Goal: Task Accomplishment & Management: Use online tool/utility

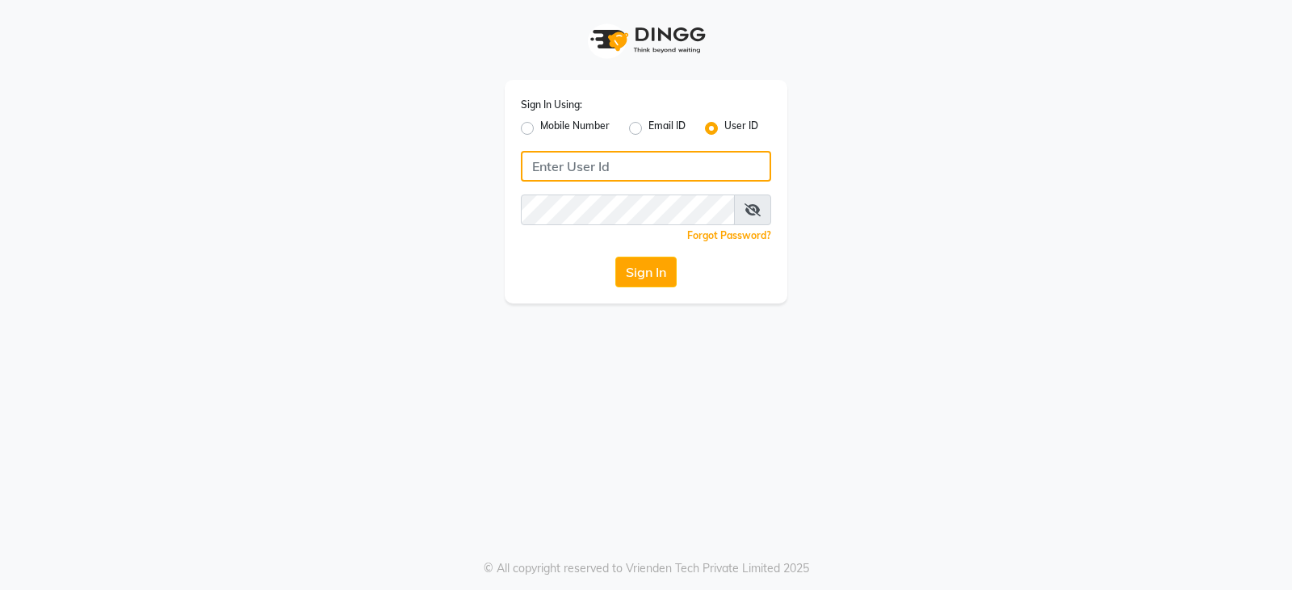
type input "ccoralsalon"
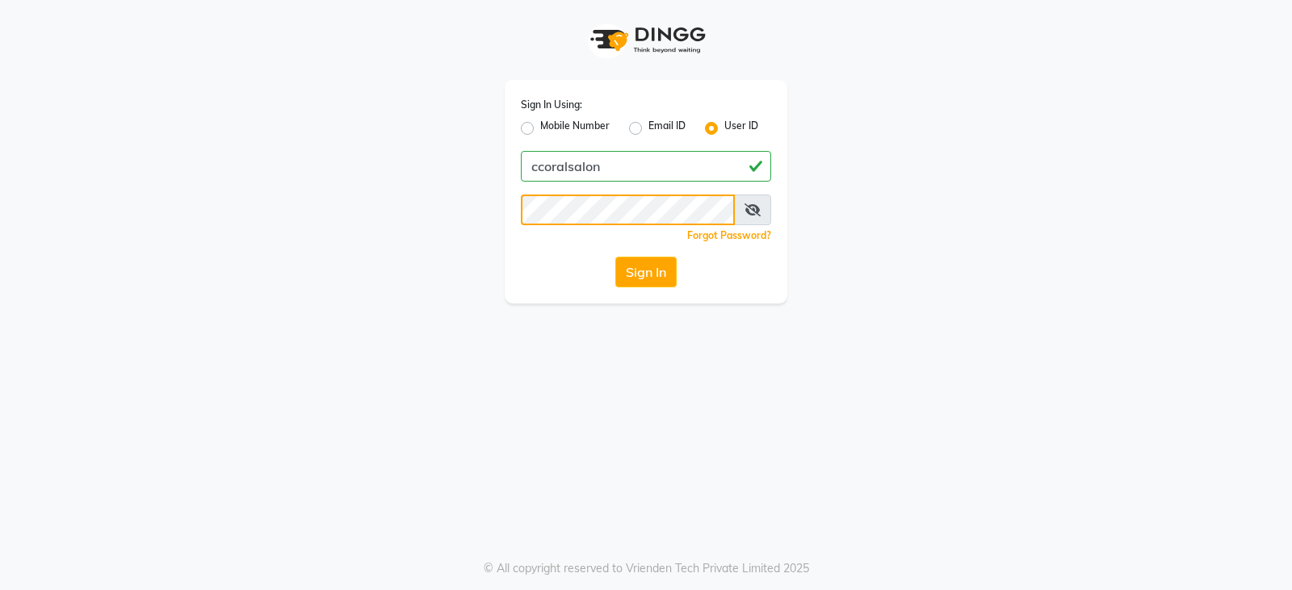
click at [141, 271] on app-login "Sign In Using: Mobile Number Email ID User ID ccoralsalon Remember me Forgot Pa…" at bounding box center [646, 152] width 1292 height 304
click at [496, 437] on div "Sign In Using: Mobile Number Email ID User ID ccoralsalon Remember me Forgot Pa…" at bounding box center [646, 295] width 1292 height 590
click at [230, 208] on div "Sign In Using: Mobile Number Email ID User ID ccoralsalon Remember me Forgot Pa…" at bounding box center [646, 152] width 921 height 304
click at [803, 398] on div "Sign In Using: Mobile Number Email ID User ID ccoralsalon Remember me Forgot Pa…" at bounding box center [646, 295] width 1292 height 590
click at [631, 264] on button "Sign In" at bounding box center [645, 272] width 61 height 31
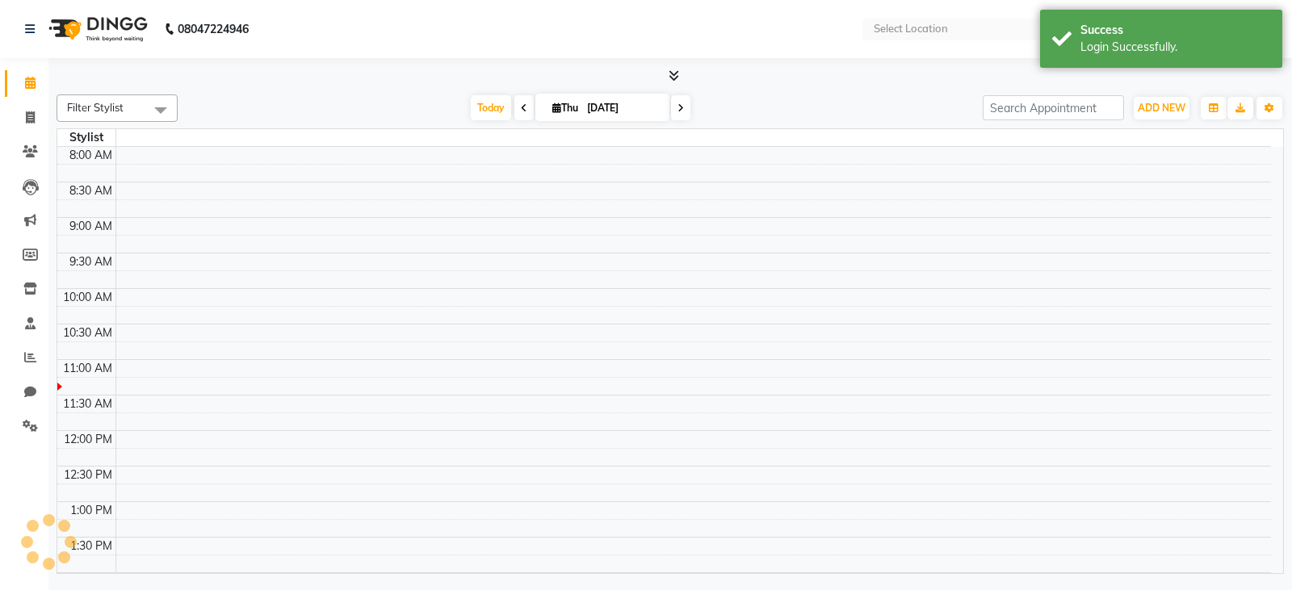
select select "en"
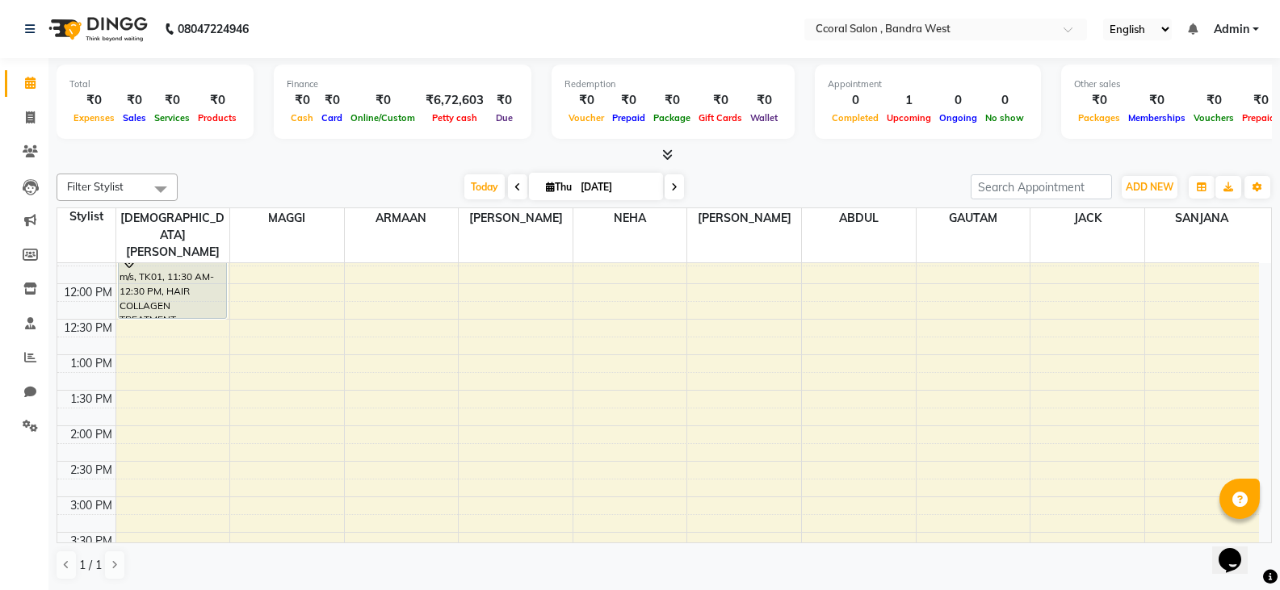
scroll to position [81, 0]
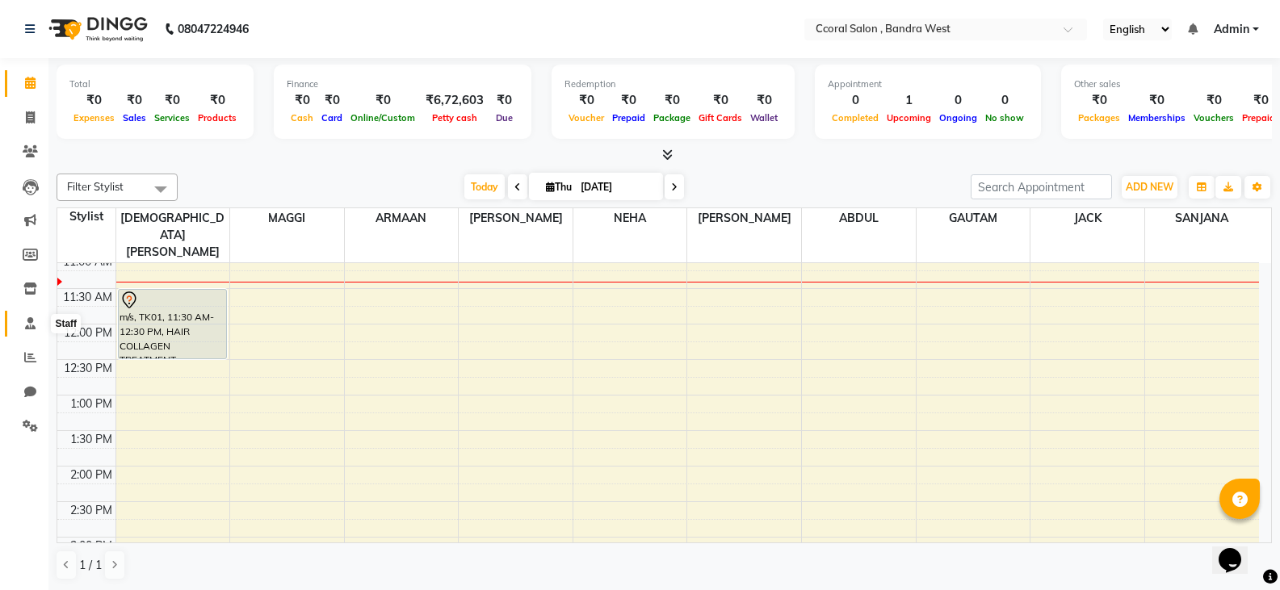
click at [33, 324] on icon at bounding box center [30, 323] width 10 height 12
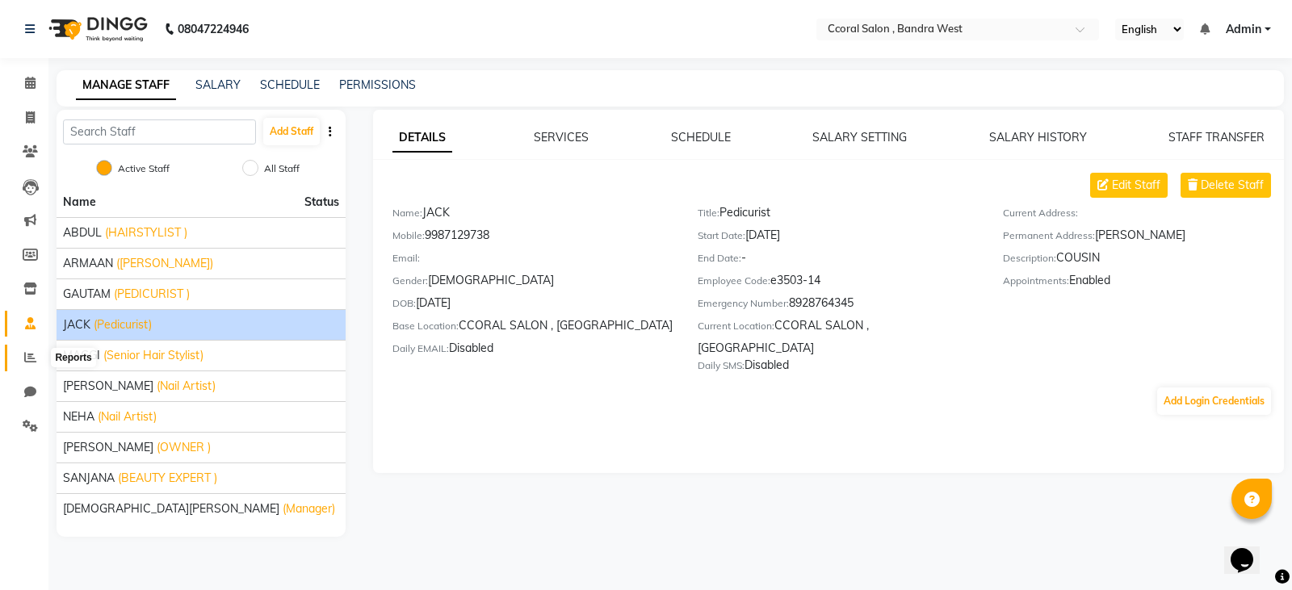
click at [31, 362] on icon at bounding box center [30, 357] width 12 height 12
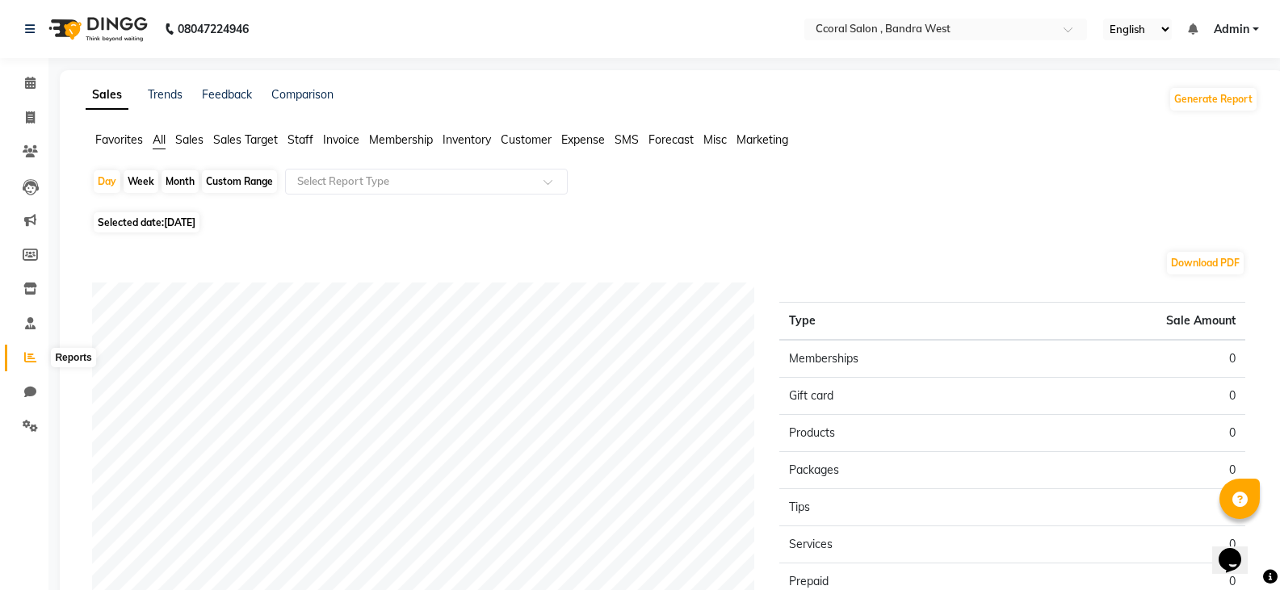
click at [40, 354] on span at bounding box center [30, 358] width 28 height 19
click at [34, 89] on span at bounding box center [30, 83] width 28 height 19
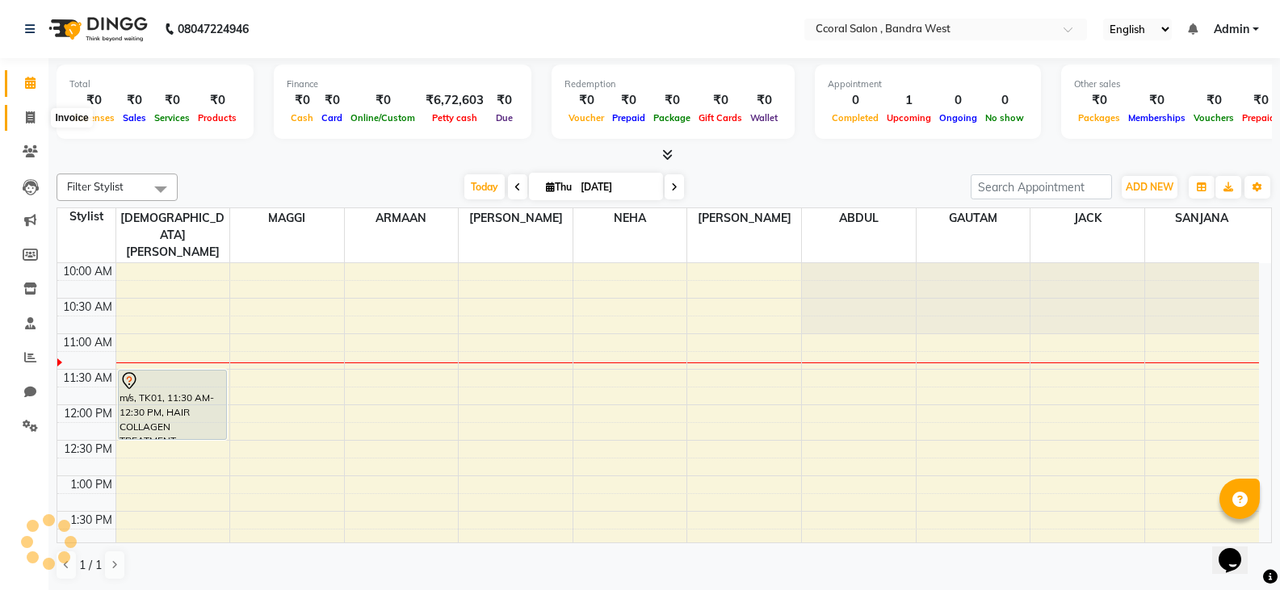
click at [25, 121] on span at bounding box center [30, 118] width 28 height 19
select select "service"
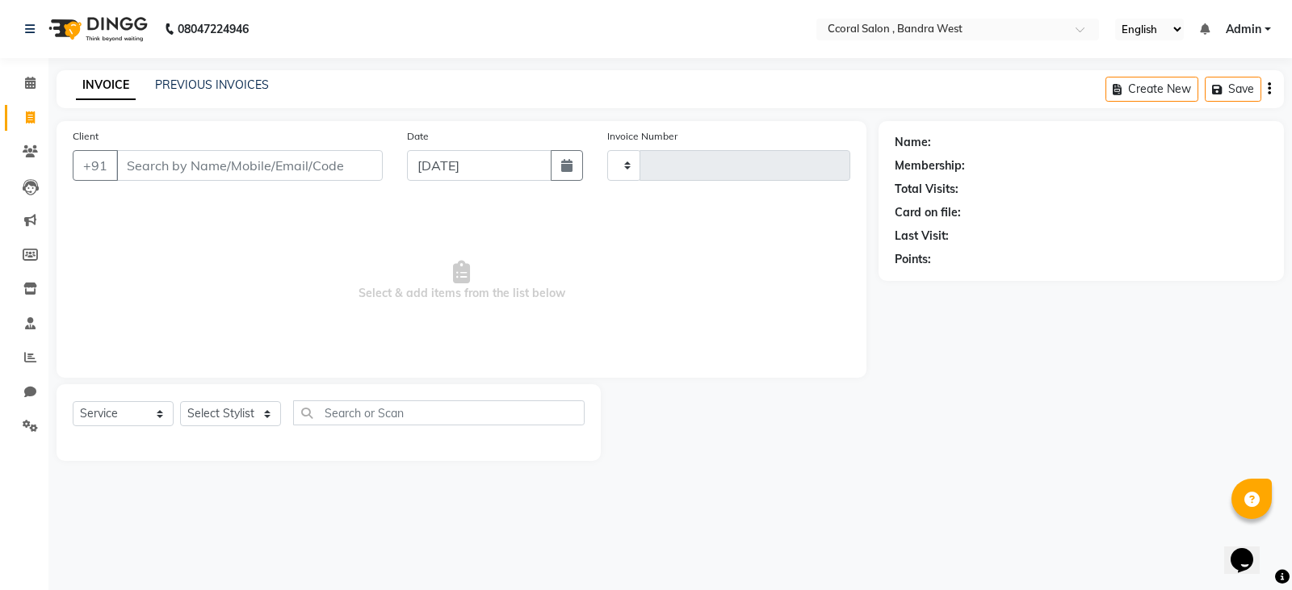
type input "0675"
select select "7966"
click at [245, 86] on link "PREVIOUS INVOICES" at bounding box center [212, 85] width 114 height 15
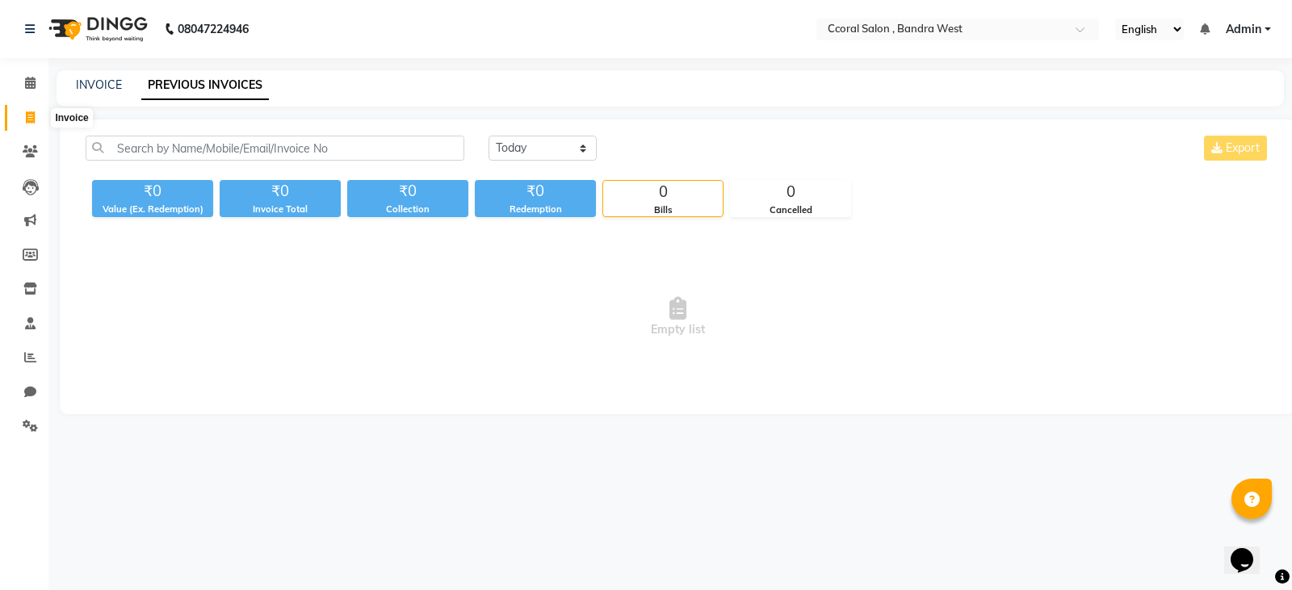
click at [35, 113] on icon at bounding box center [30, 117] width 9 height 12
select select "service"
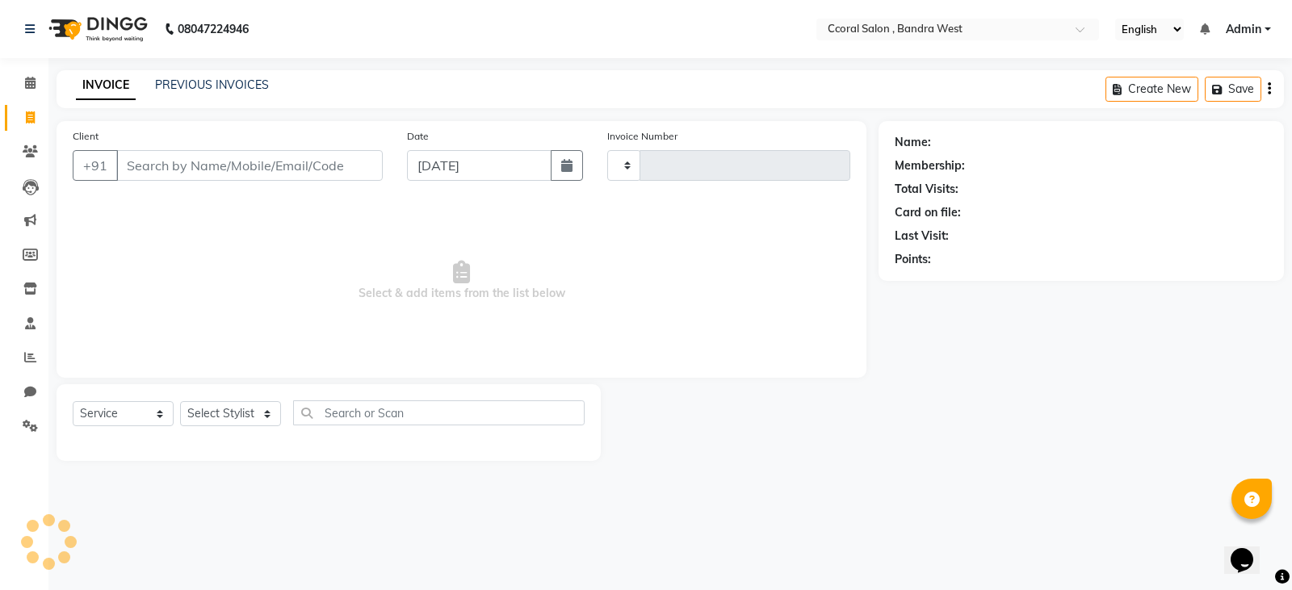
type input "0675"
select select "7966"
select select "service"
